Goal: Find specific page/section: Find specific page/section

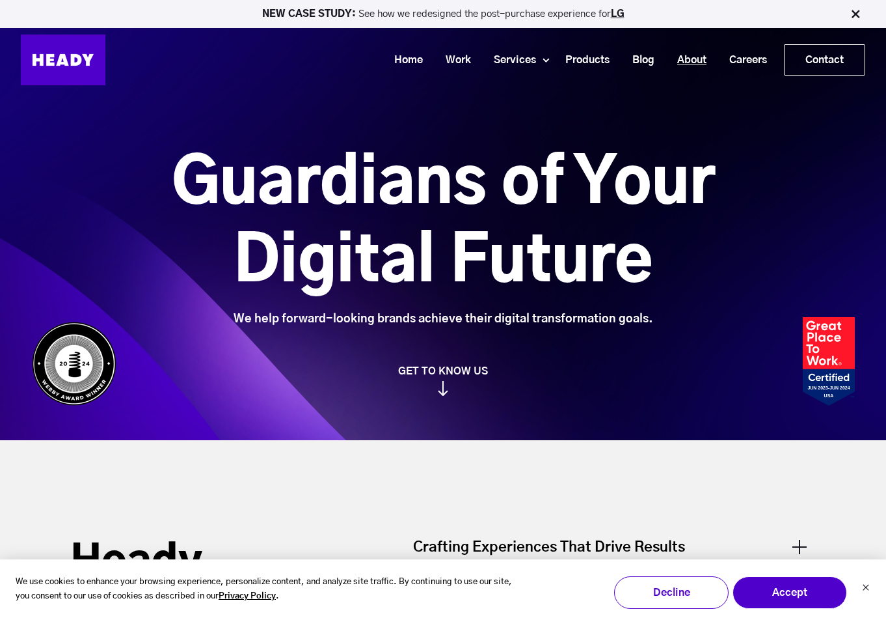
click at [693, 55] on link "About" at bounding box center [687, 60] width 52 height 24
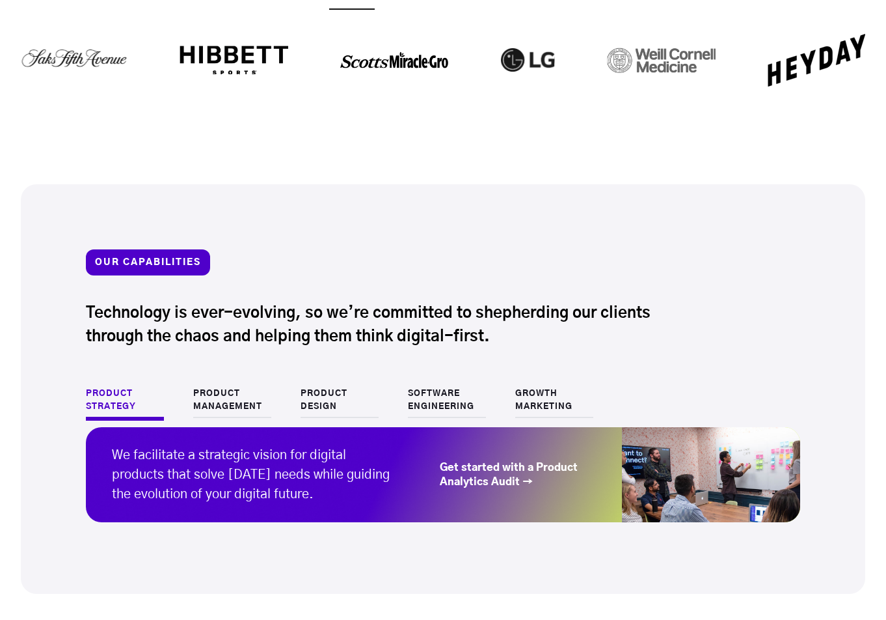
scroll to position [1627, 0]
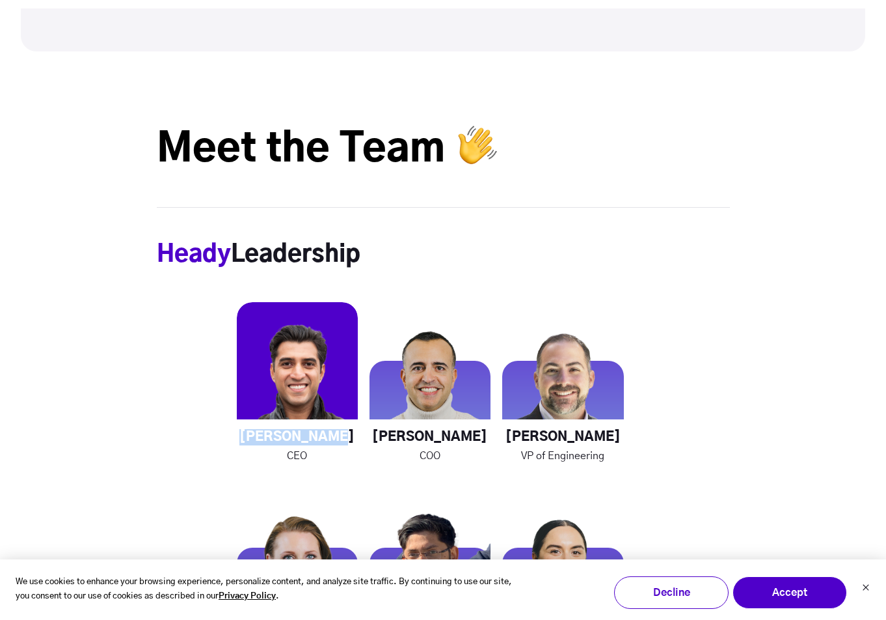
drag, startPoint x: 342, startPoint y: 438, endPoint x: 257, endPoint y: 438, distance: 84.6
click at [257, 438] on h4 "Rahul Khosla" at bounding box center [297, 437] width 121 height 16
copy h4 "Rahul Khosla"
